Goal: Task Accomplishment & Management: Manage account settings

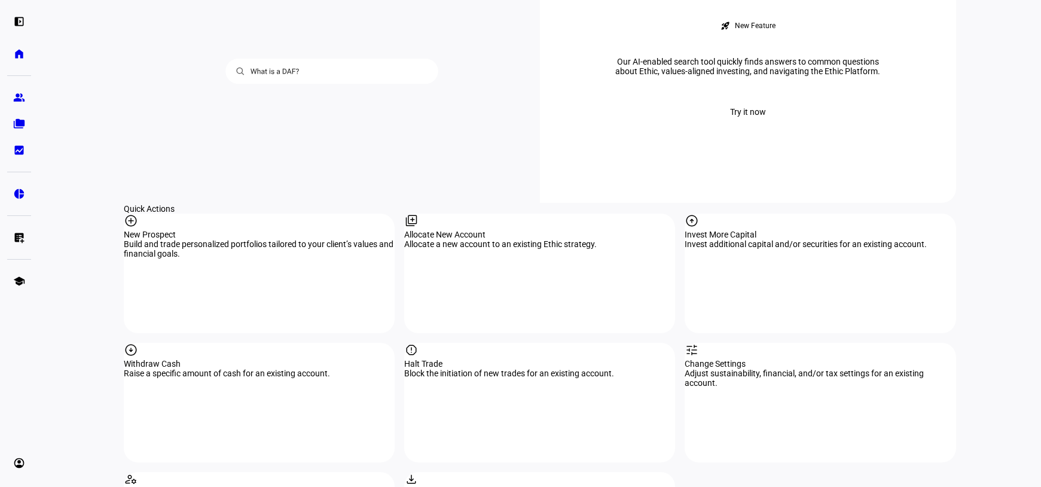
scroll to position [1077, 0]
click at [138, 342] on mat-icon "arrow_circle_down" at bounding box center [131, 349] width 14 height 14
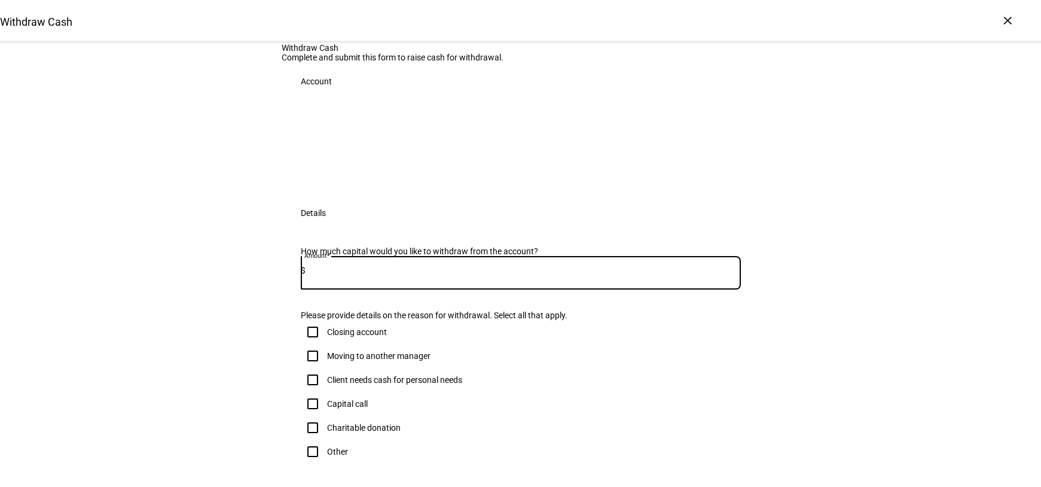
drag, startPoint x: 472, startPoint y: 404, endPoint x: 483, endPoint y: 396, distance: 13.6
click at [472, 275] on input at bounding box center [523, 271] width 435 height 10
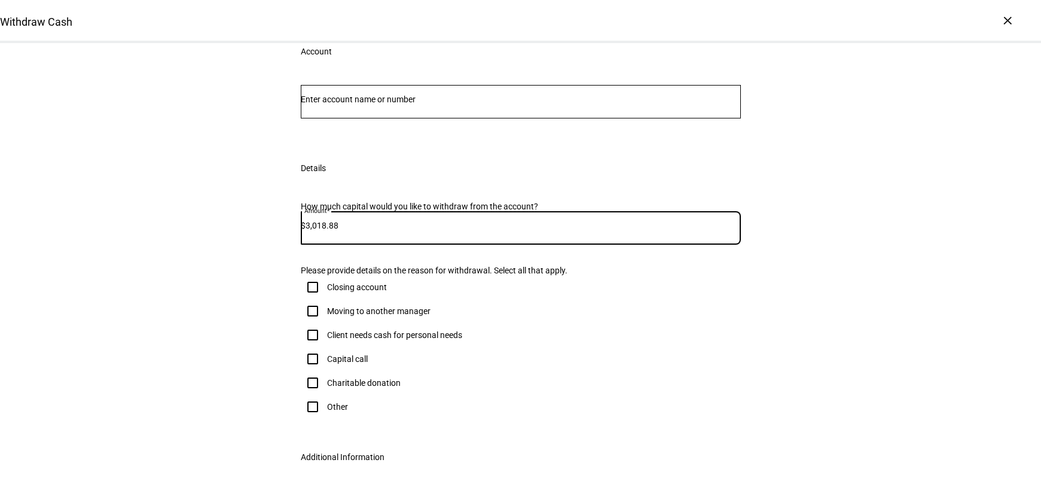
scroll to position [60, 0]
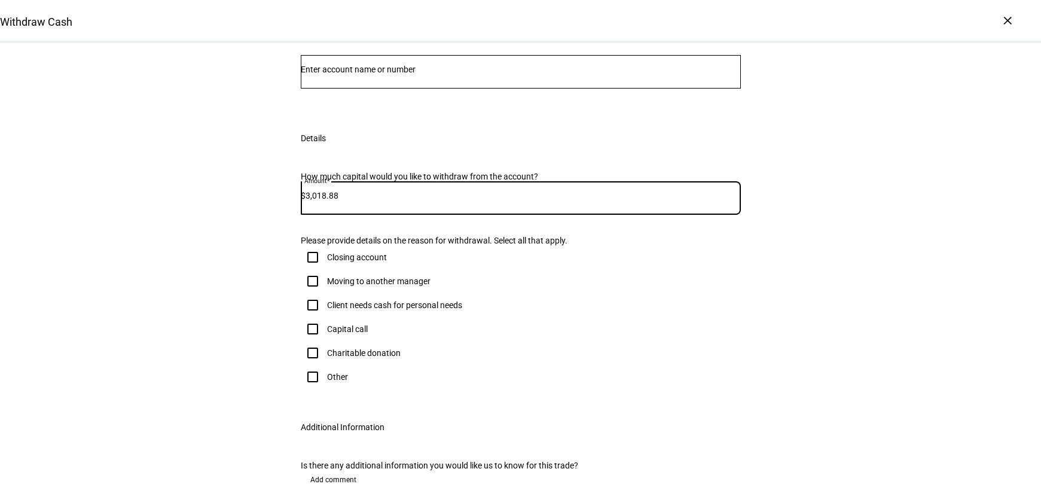
type input "3,018.88"
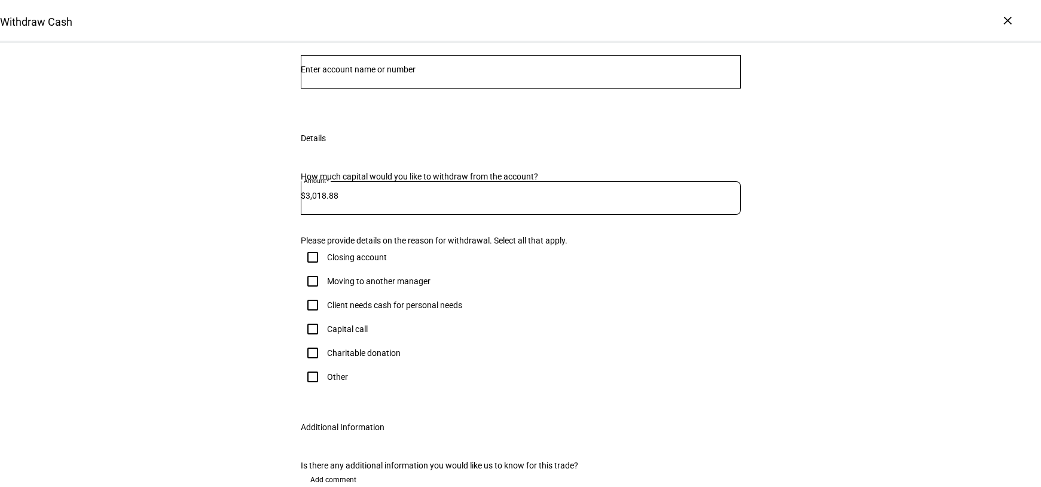
click at [371, 89] on div at bounding box center [521, 71] width 440 height 33
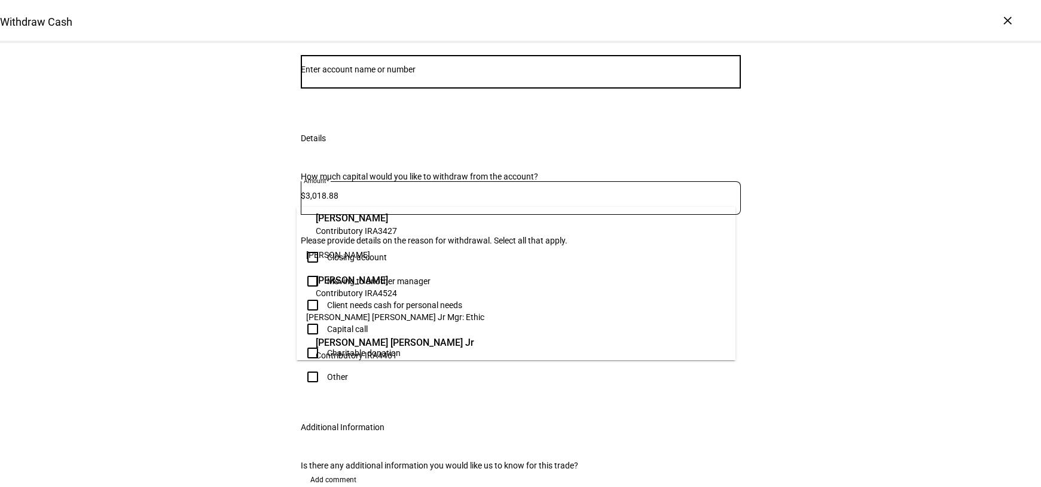
scroll to position [43, 0]
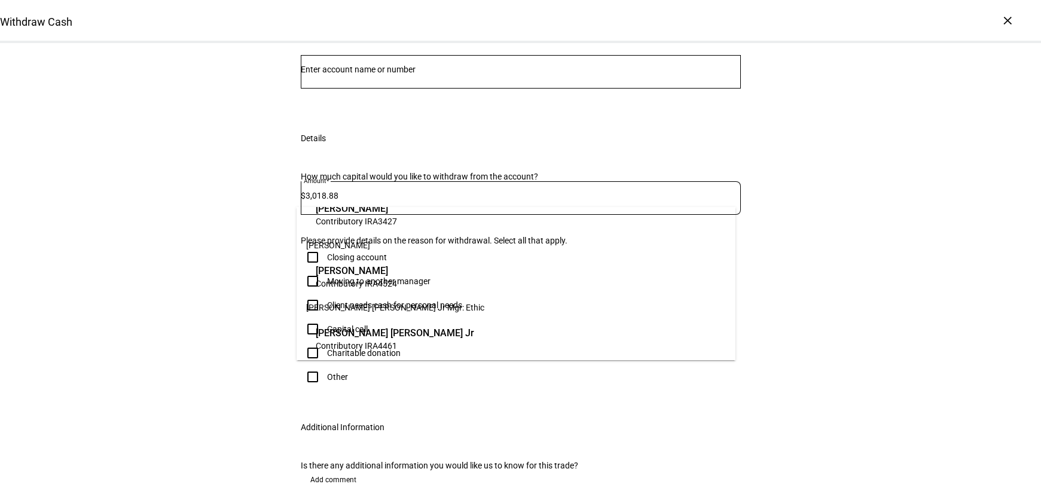
click at [407, 338] on span "[PERSON_NAME] [PERSON_NAME] Jr" at bounding box center [395, 333] width 159 height 14
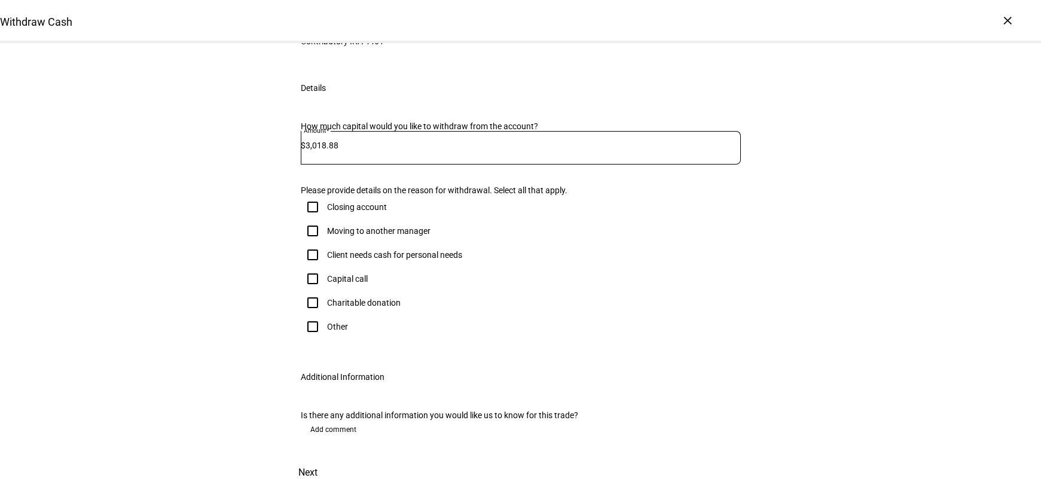
scroll to position [179, 0]
click at [310, 339] on input "Other" at bounding box center [313, 327] width 24 height 24
checkbox input "true"
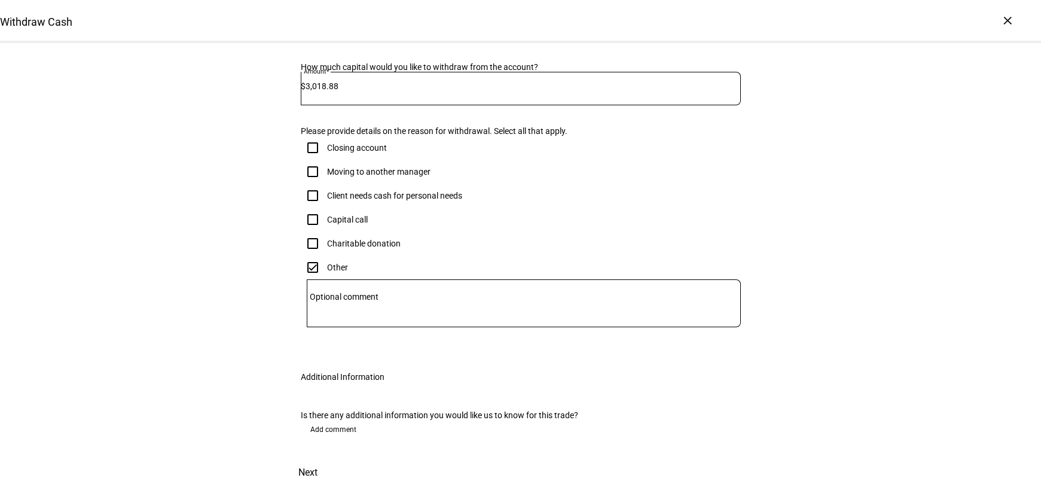
scroll to position [359, 0]
click at [337, 301] on textarea "Optional comment" at bounding box center [524, 303] width 434 height 29
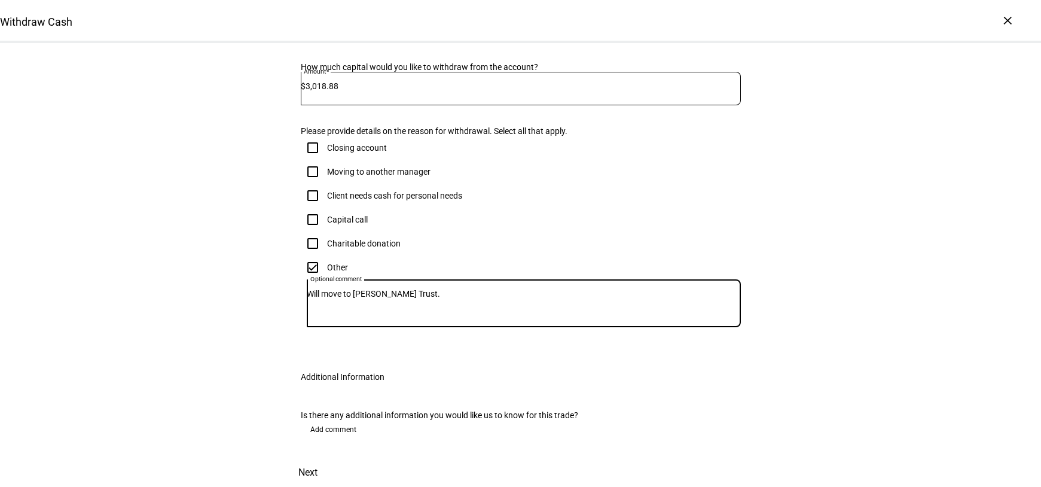
scroll to position [442, 0]
type textarea "Will move to [PERSON_NAME] Trust."
click at [318, 458] on span "Next" at bounding box center [307, 472] width 19 height 29
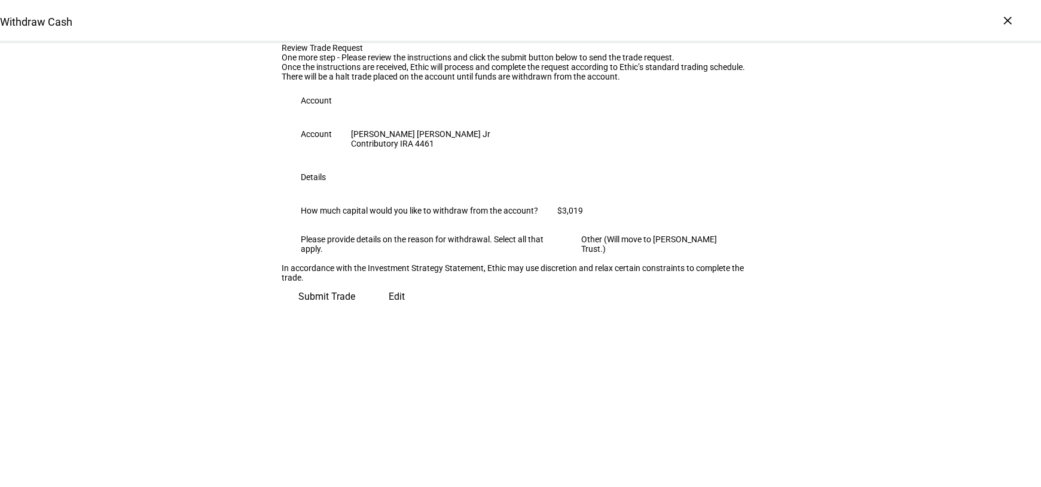
scroll to position [89, 0]
click at [355, 311] on span "Submit Trade" at bounding box center [326, 296] width 57 height 29
